Goal: Find specific page/section: Find specific page/section

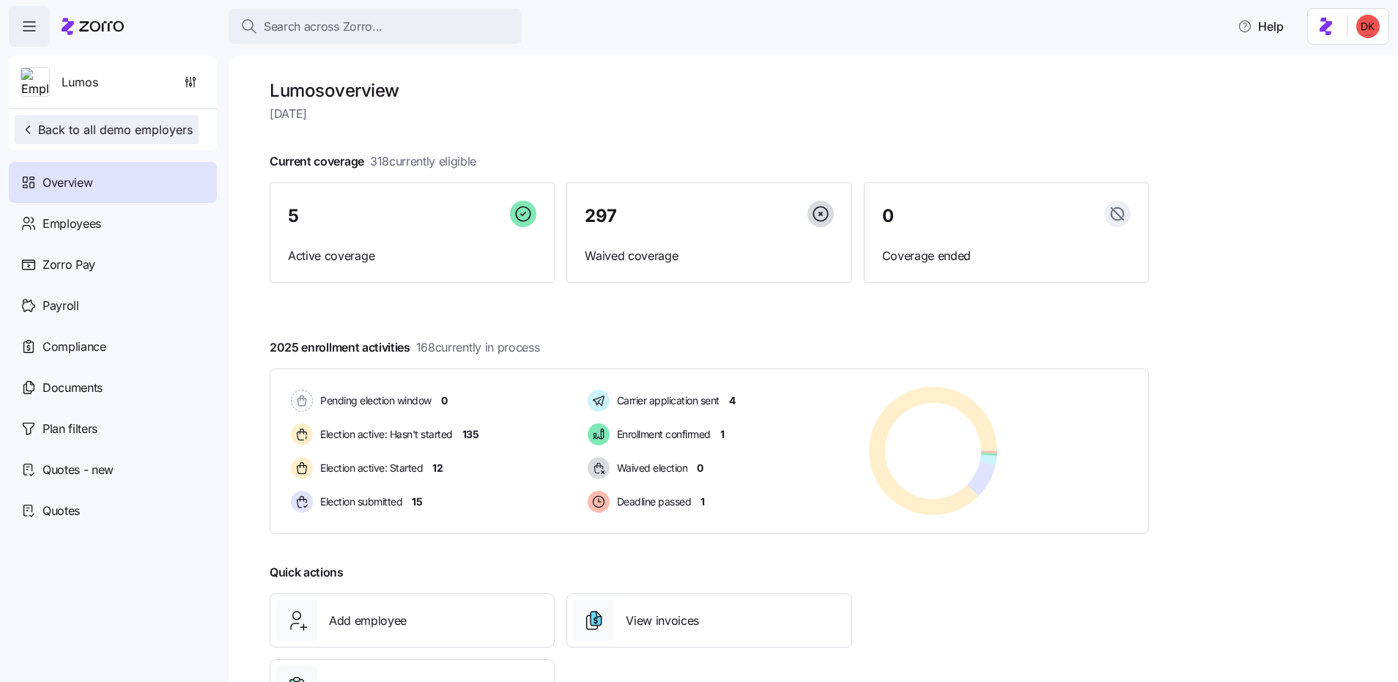
click at [136, 133] on span "Back to all demo employers" at bounding box center [107, 130] width 172 height 18
